Goal: Task Accomplishment & Management: Use online tool/utility

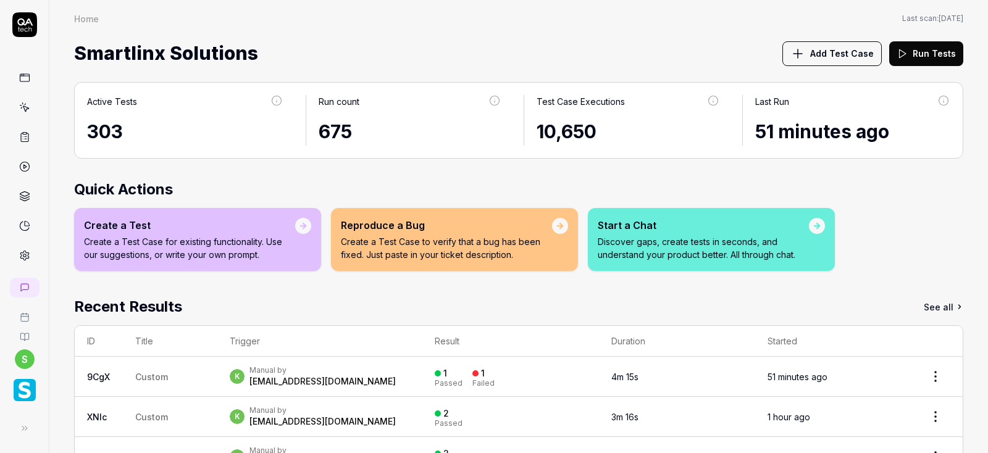
click at [28, 105] on icon at bounding box center [24, 107] width 11 height 11
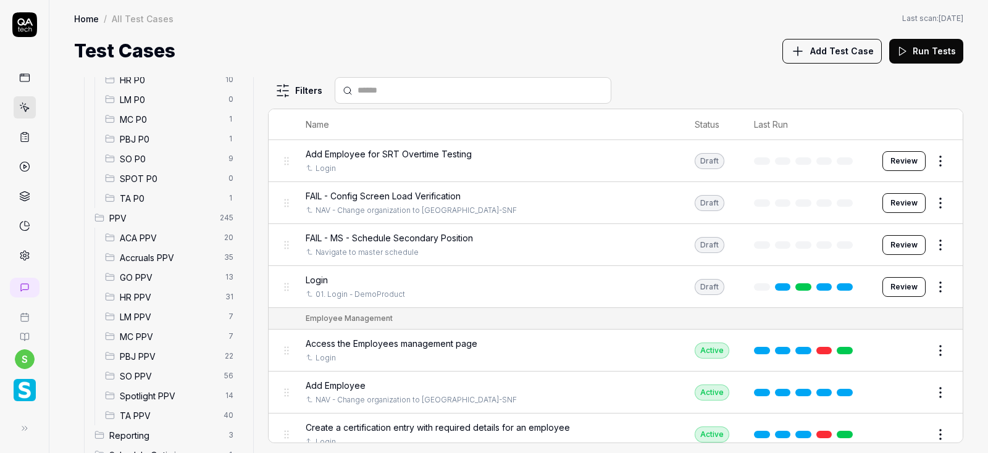
scroll to position [222, 0]
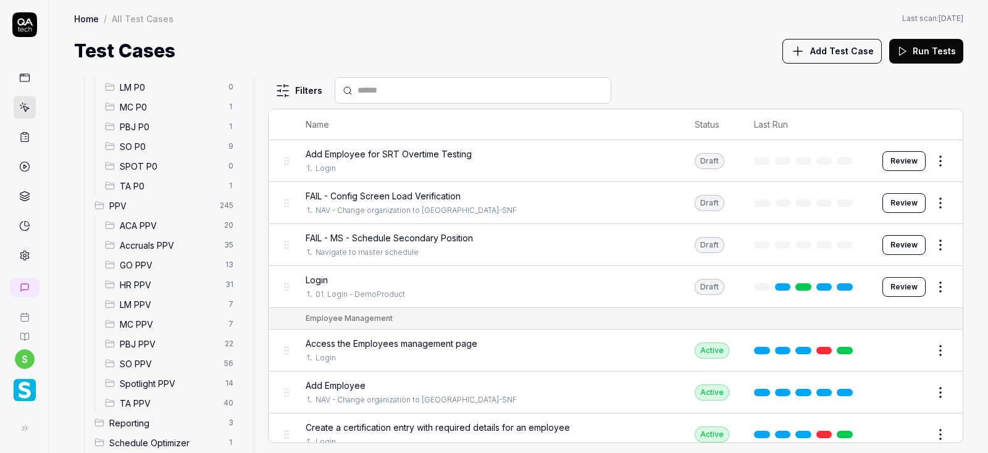
click at [154, 245] on span "Accruals PPV" at bounding box center [168, 245] width 97 height 13
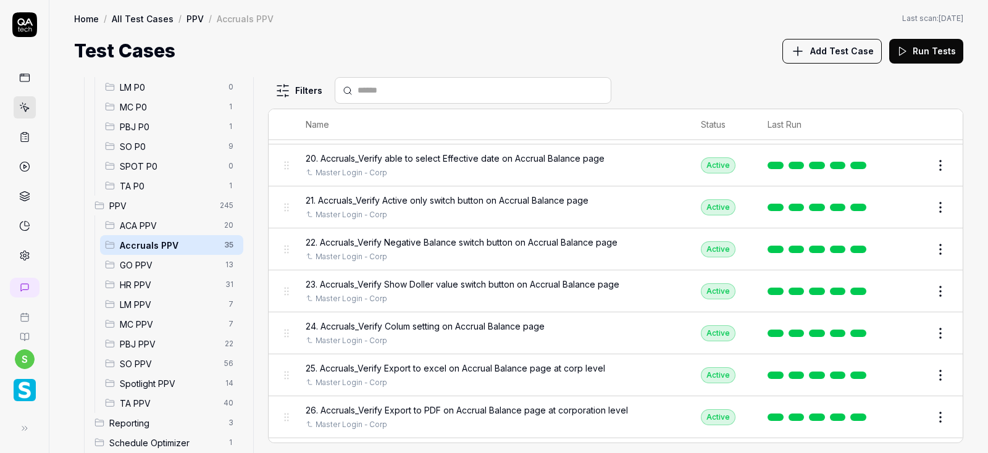
scroll to position [1183, 0]
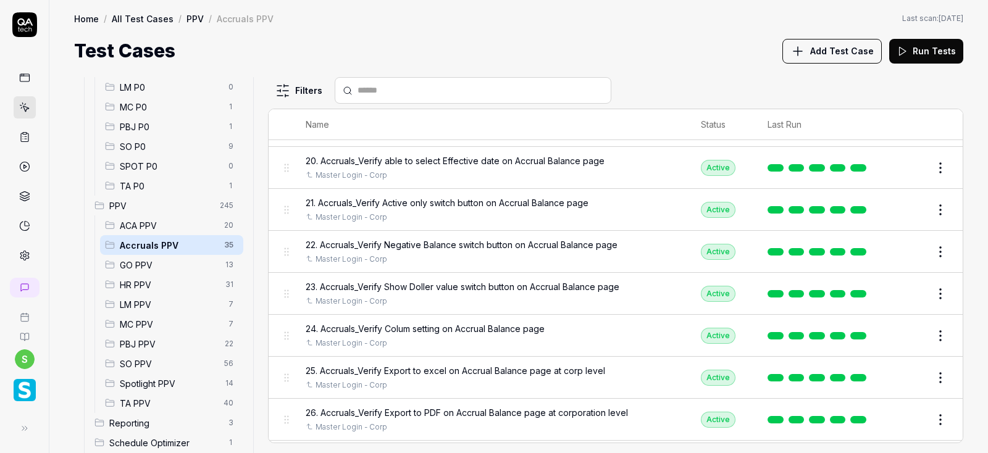
click at [153, 221] on span "ACA PPV" at bounding box center [168, 225] width 97 height 13
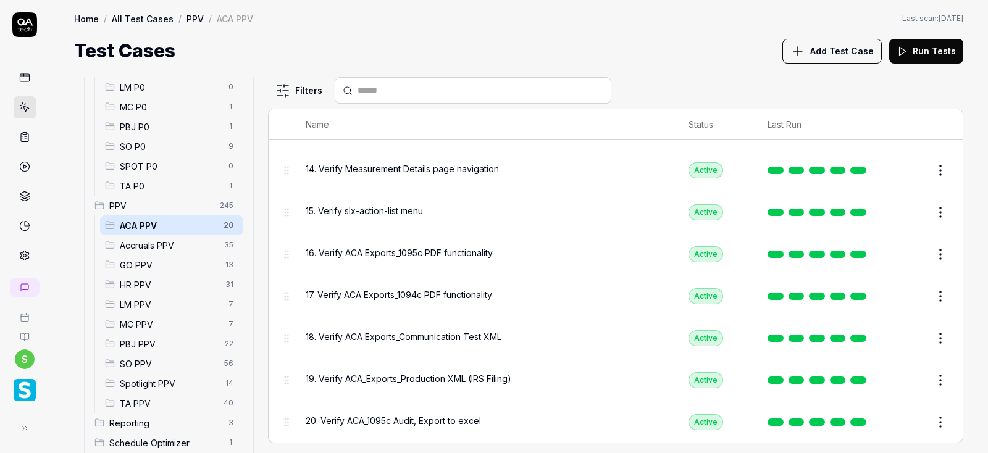
scroll to position [555, 0]
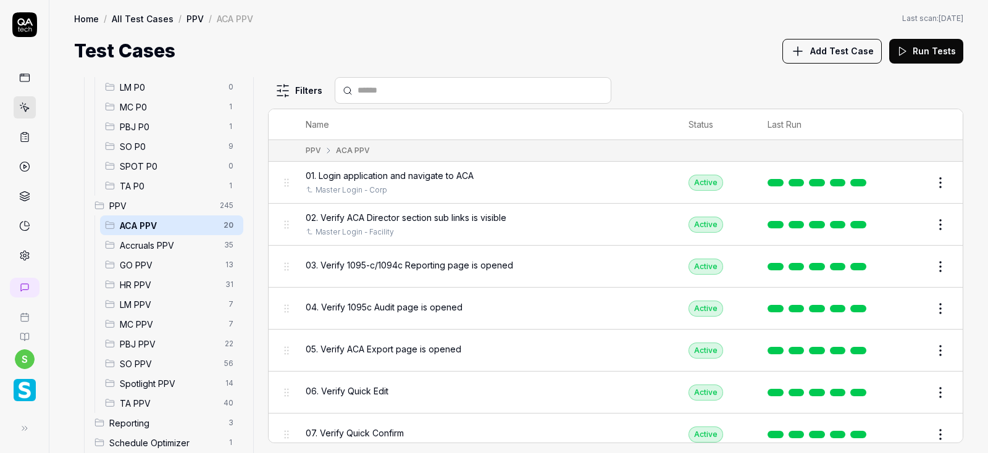
click at [916, 264] on button "Edit" at bounding box center [911, 267] width 30 height 20
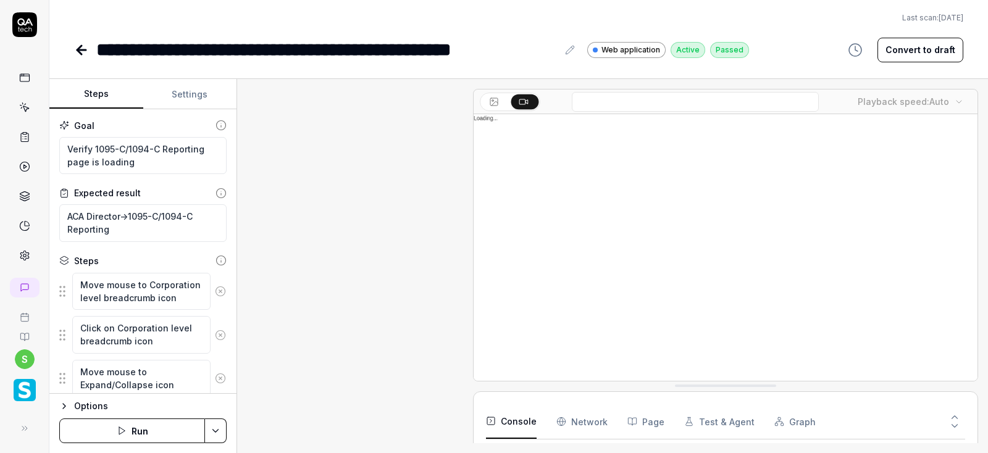
scroll to position [759, 0]
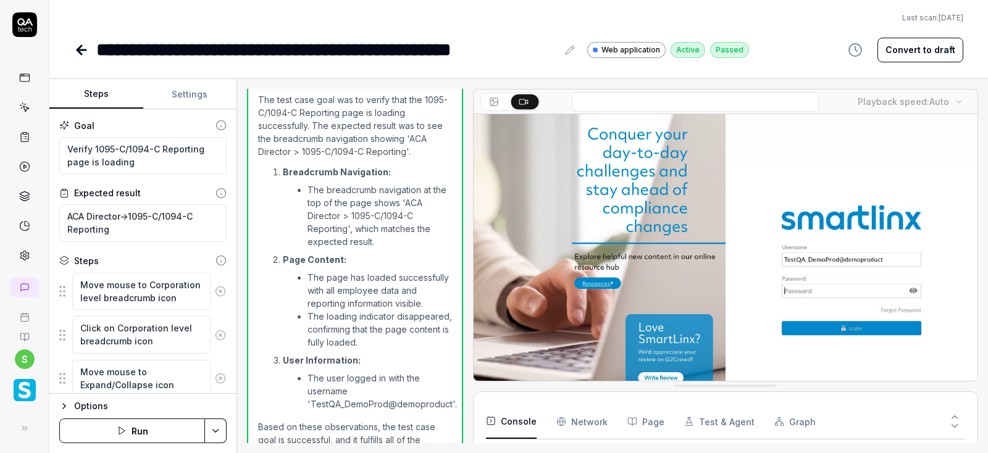
click at [198, 96] on button "Settings" at bounding box center [190, 95] width 94 height 30
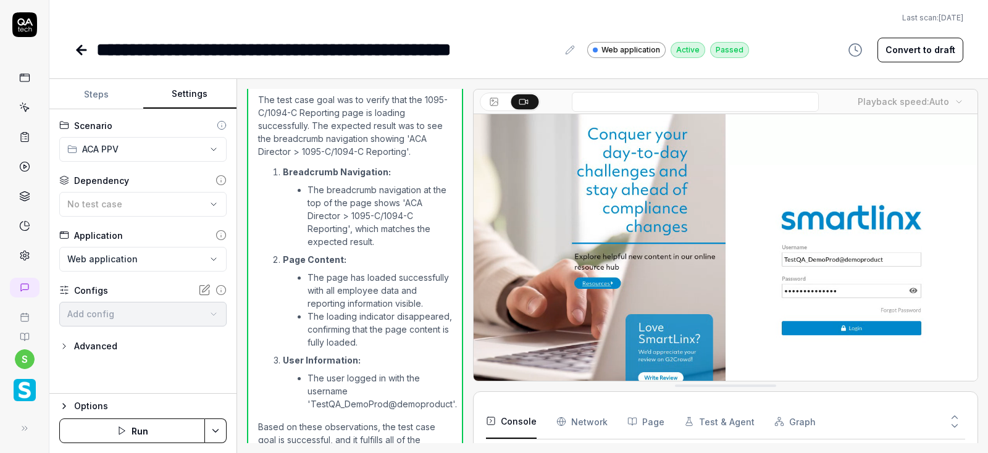
type textarea "*"
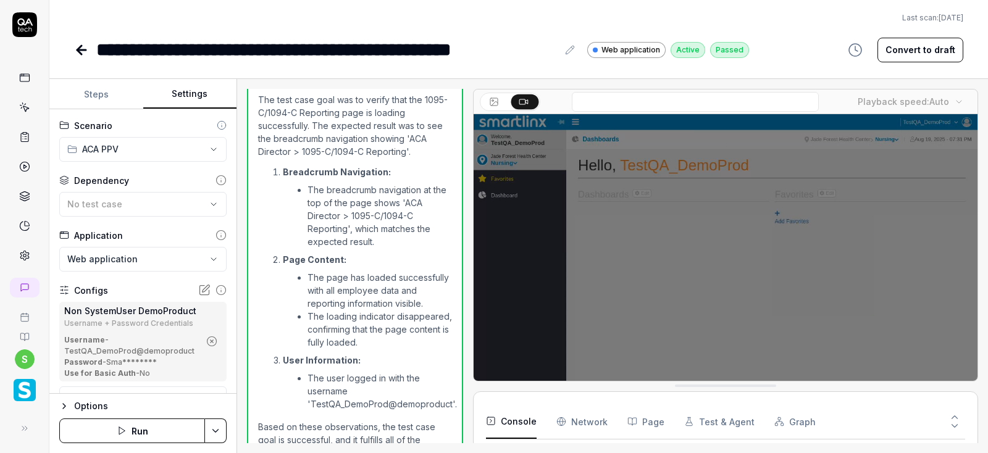
click at [214, 342] on icon "button" at bounding box center [211, 341] width 11 height 11
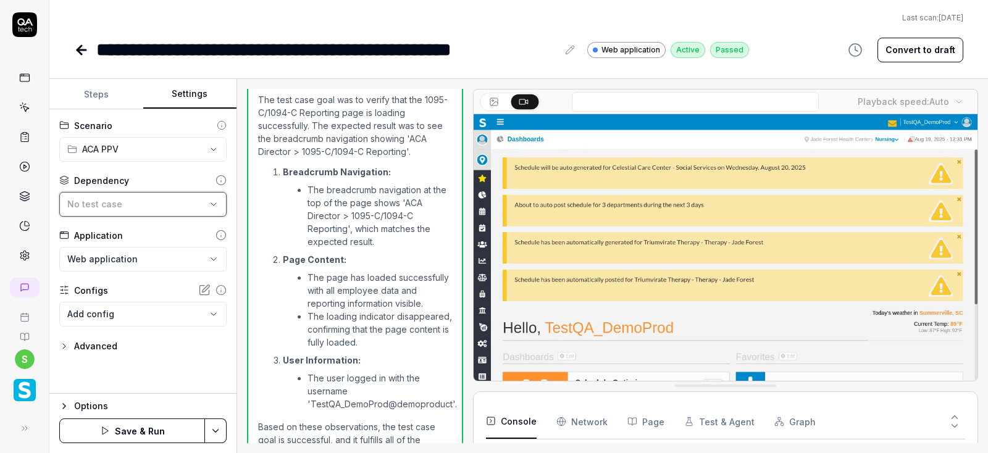
click at [199, 201] on div "No test case" at bounding box center [136, 204] width 139 height 13
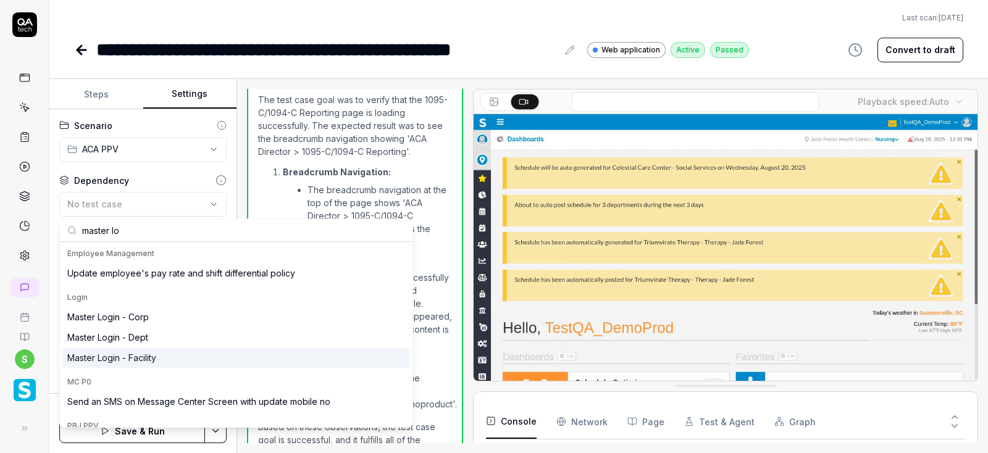
type input "master lo"
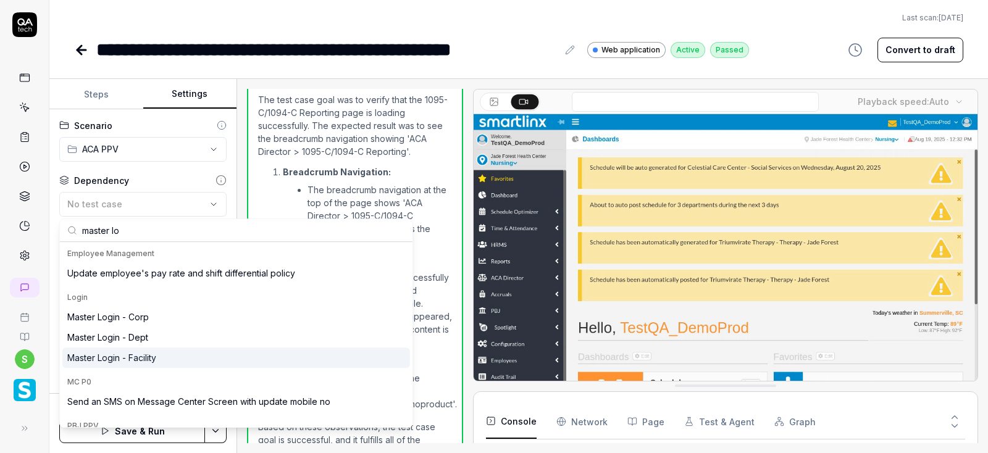
click at [149, 354] on div "Master Login - Facility" at bounding box center [111, 357] width 89 height 13
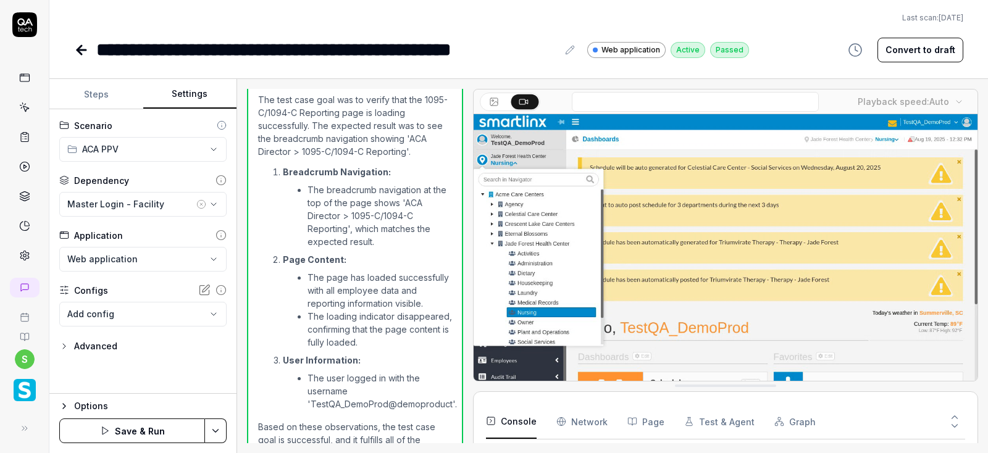
click at [218, 432] on html "**********" at bounding box center [494, 226] width 988 height 453
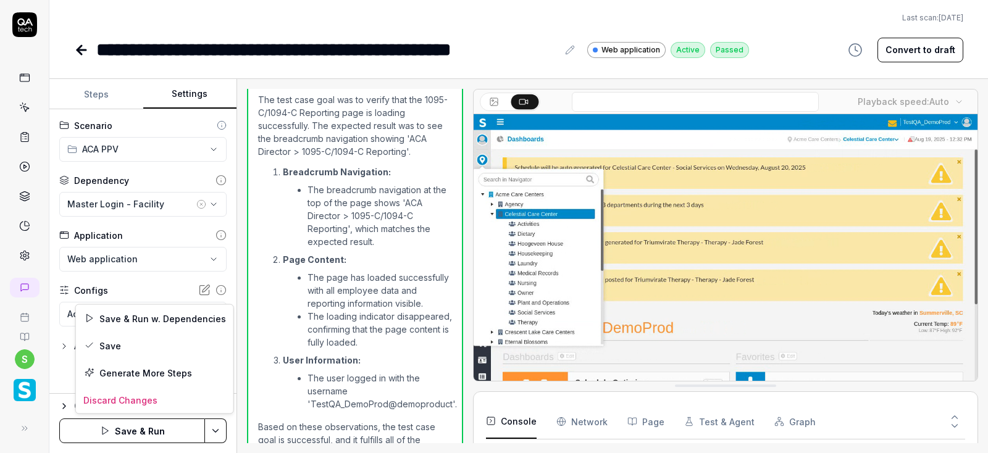
scroll to position [115, 0]
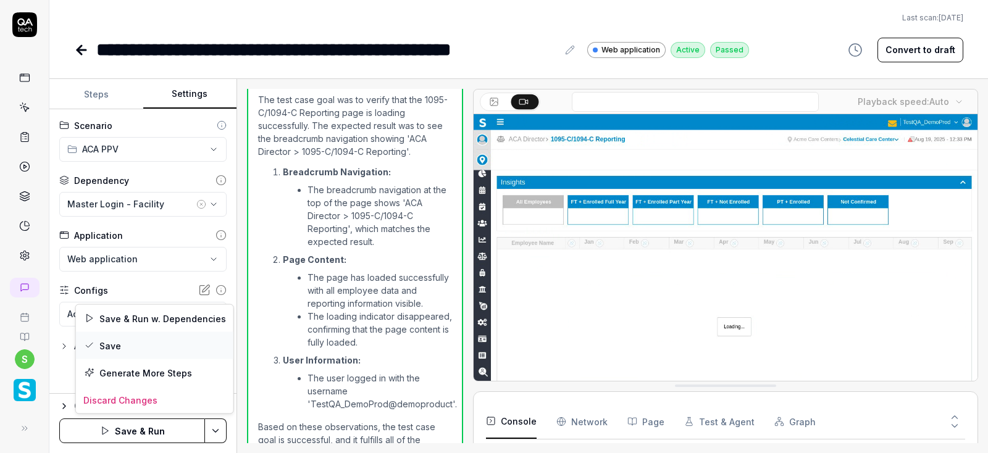
click at [99, 348] on div "Save" at bounding box center [154, 345] width 157 height 27
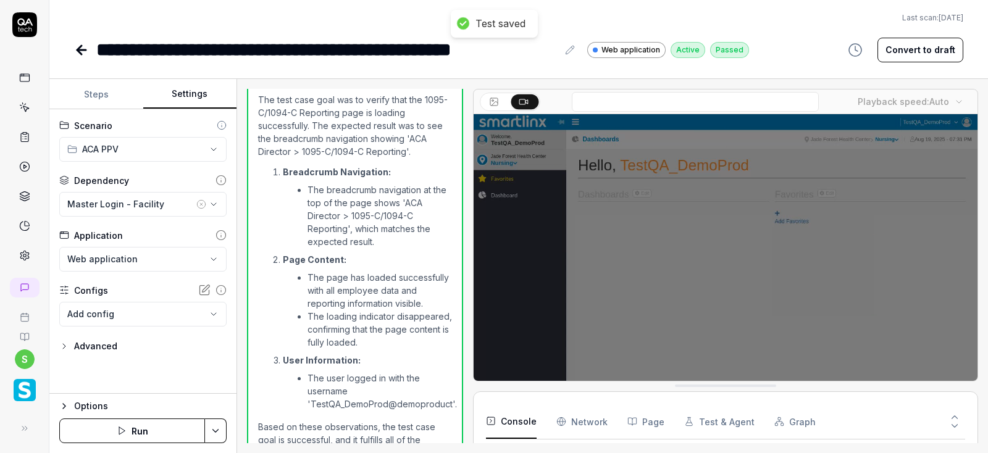
click at [149, 432] on button "Run" at bounding box center [132, 431] width 146 height 25
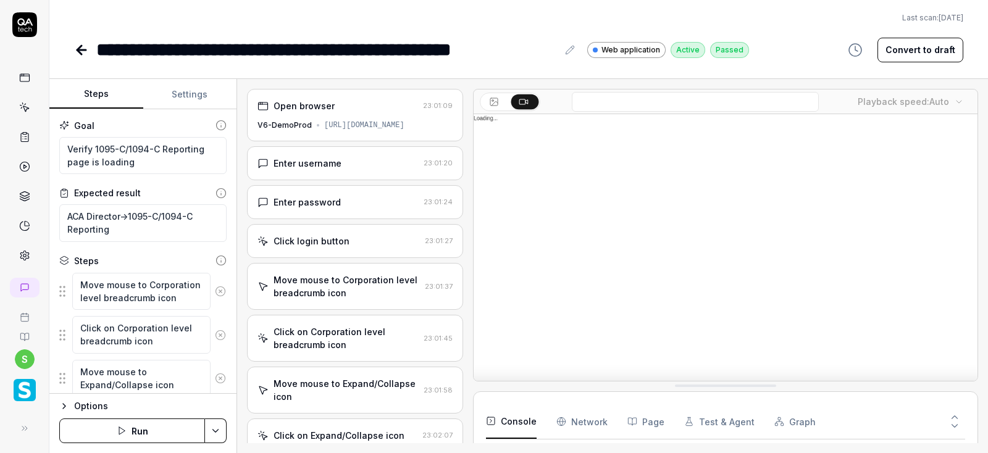
scroll to position [759, 0]
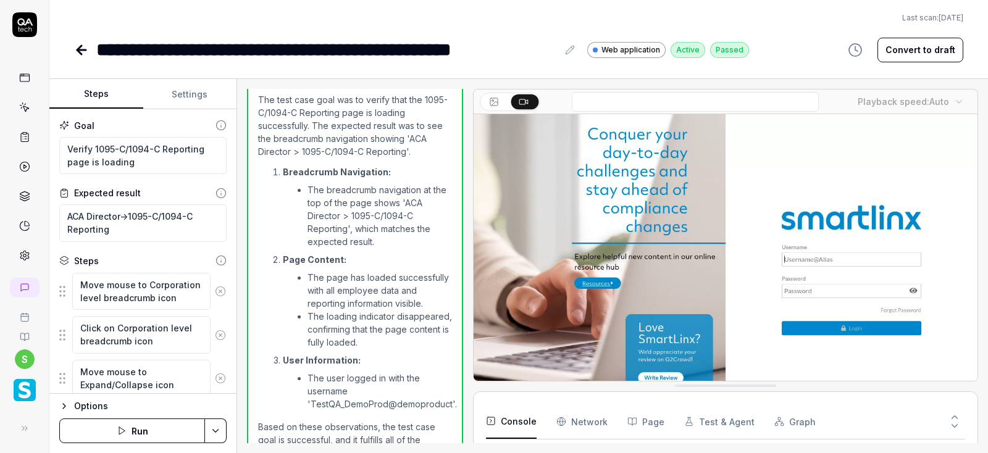
click at [141, 433] on button "Run" at bounding box center [132, 431] width 146 height 25
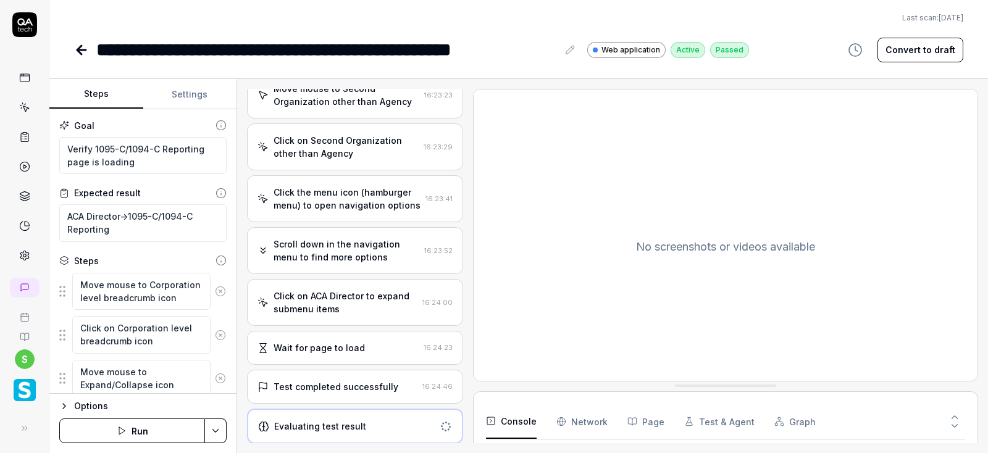
scroll to position [316, 0]
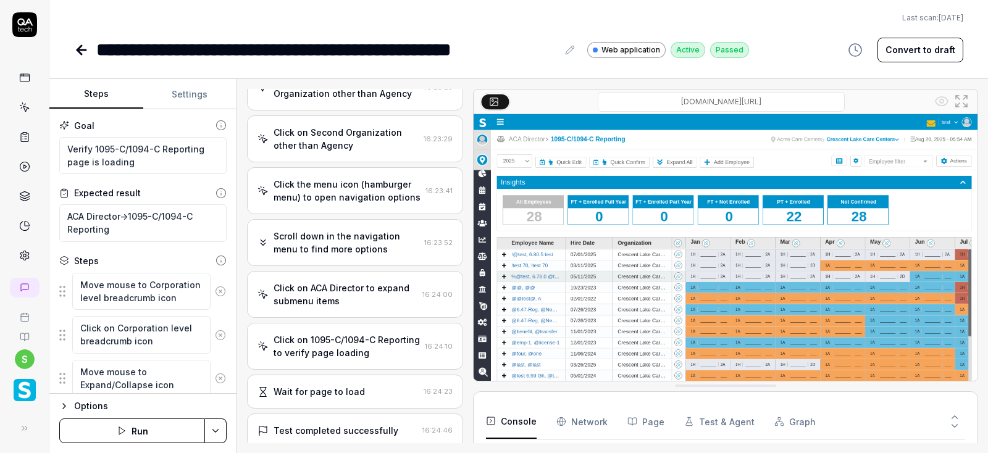
type textarea "*"
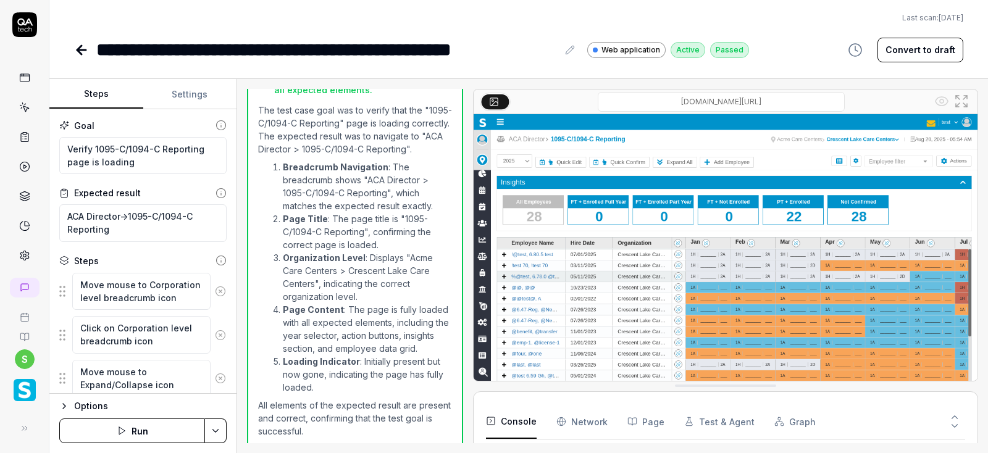
scroll to position [725, 0]
click at [82, 51] on icon at bounding box center [81, 50] width 15 height 15
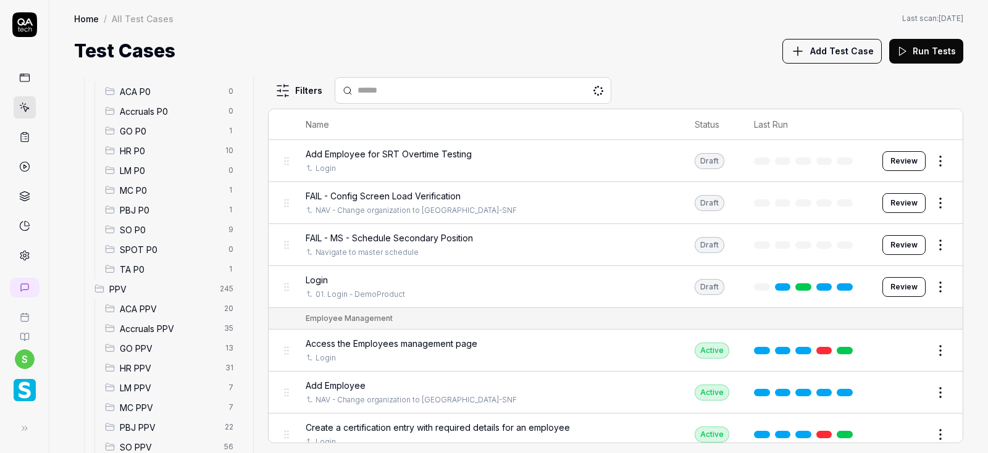
scroll to position [281, 0]
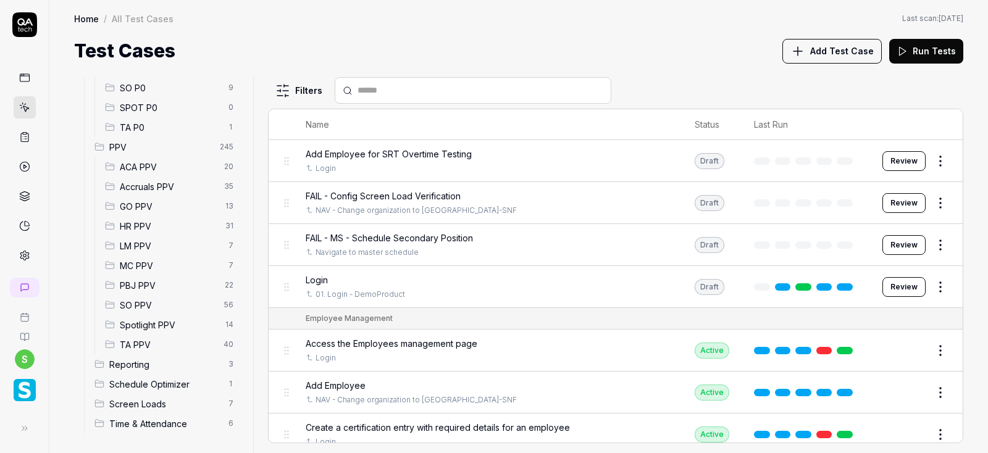
click at [159, 187] on span "Accruals PPV" at bounding box center [168, 186] width 97 height 13
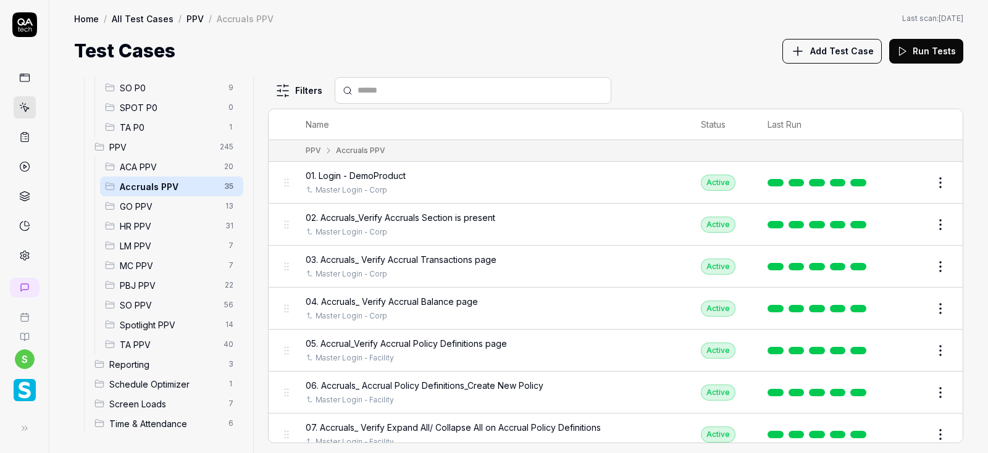
click at [156, 162] on span "ACA PPV" at bounding box center [168, 167] width 97 height 13
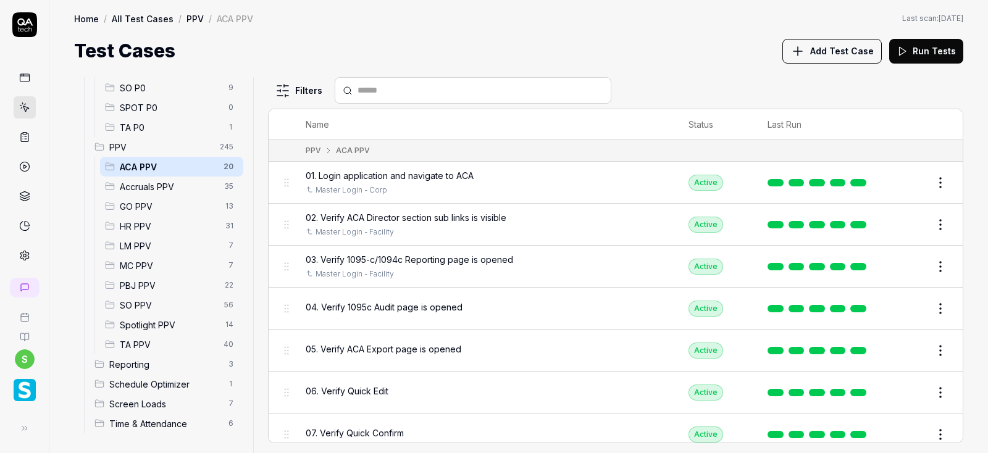
scroll to position [74, 0]
click at [436, 324] on td "04. Verify 1095c Audit page is opened" at bounding box center [485, 309] width 384 height 42
